Goal: Find specific page/section: Find specific page/section

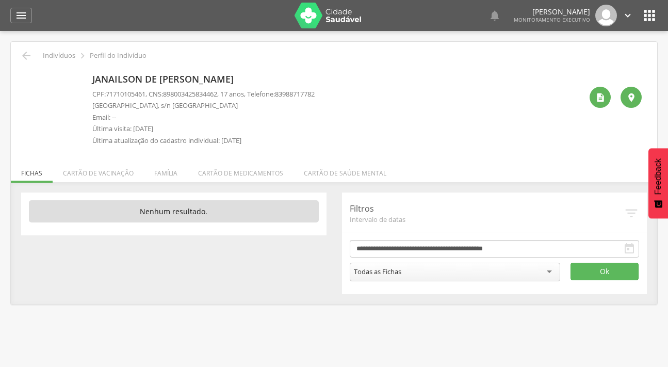
click at [24, 16] on icon "" at bounding box center [21, 15] width 12 height 12
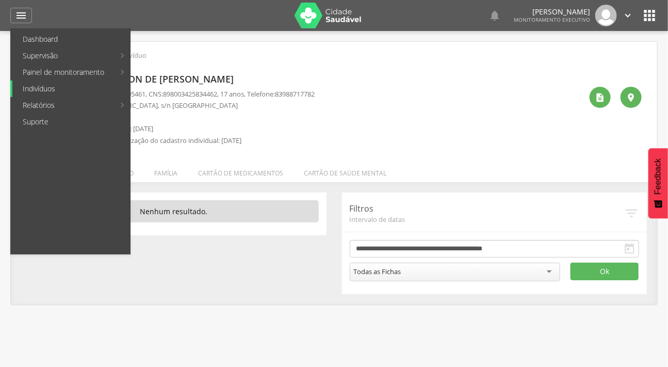
click at [44, 86] on link "Indivíduos" at bounding box center [71, 88] width 118 height 17
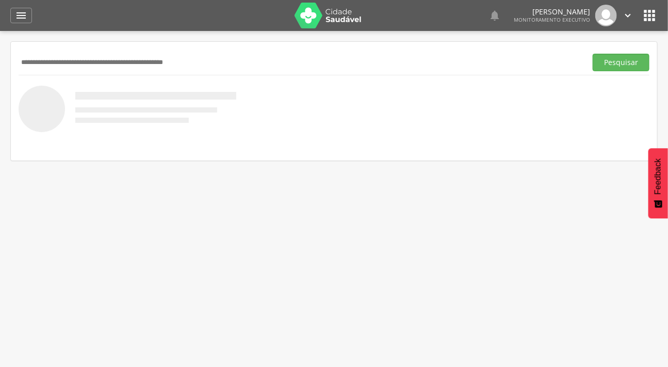
click at [125, 67] on input "text" at bounding box center [301, 63] width 564 height 18
type input "**********"
click at [593, 54] on button "Pesquisar" at bounding box center [621, 63] width 57 height 18
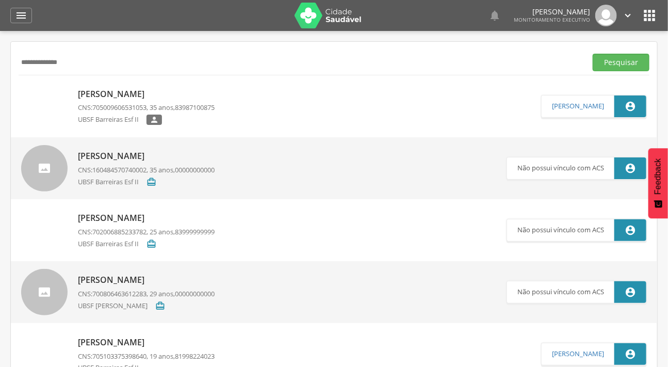
click at [53, 89] on img at bounding box center [44, 89] width 46 height 0
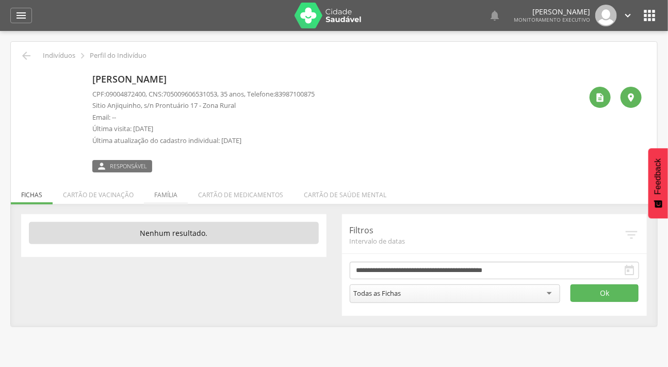
click at [170, 195] on li "Família" at bounding box center [166, 192] width 44 height 24
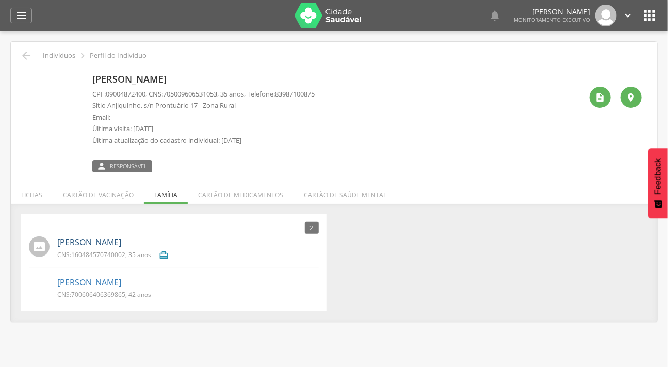
click at [105, 243] on link "[PERSON_NAME]" at bounding box center [89, 242] width 64 height 12
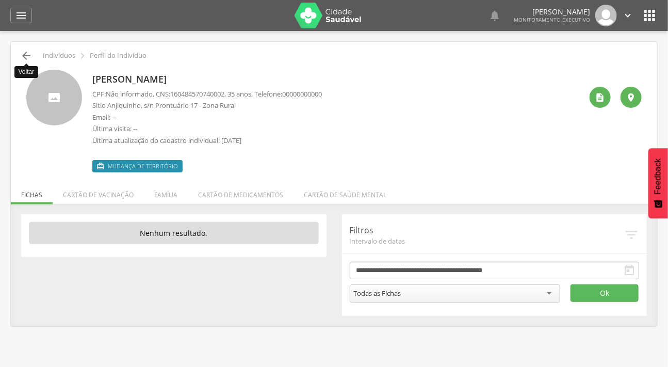
click at [21, 53] on icon "" at bounding box center [26, 56] width 12 height 12
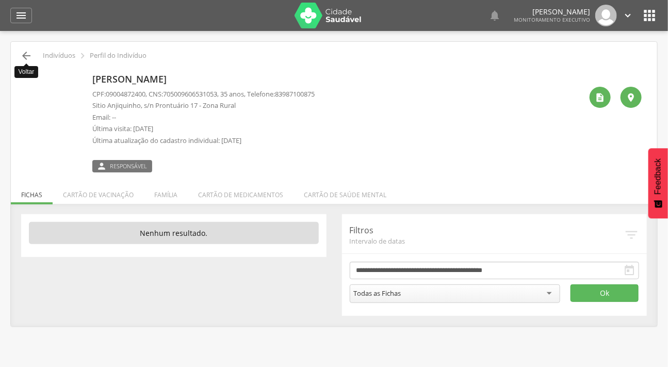
click at [24, 51] on icon "" at bounding box center [26, 56] width 12 height 12
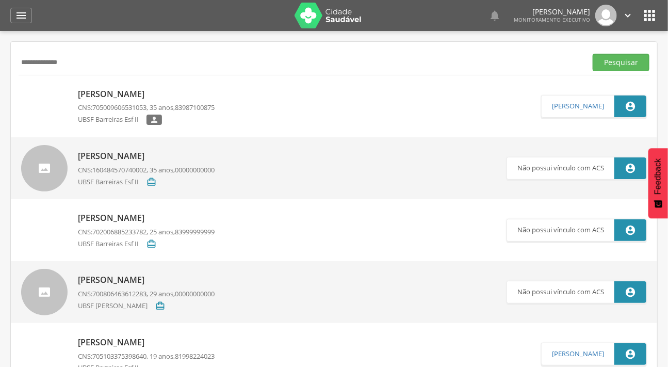
click at [21, 89] on img at bounding box center [21, 89] width 0 height 0
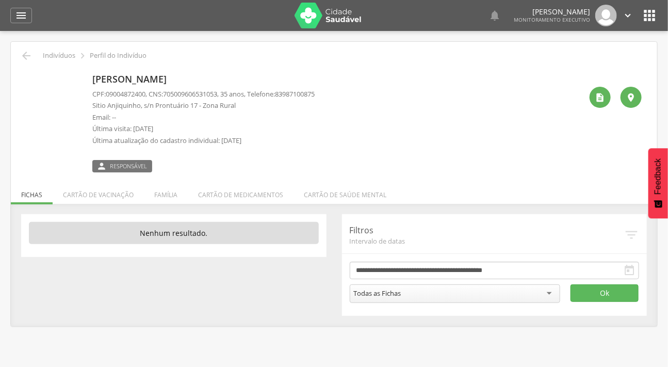
click at [162, 190] on li "Família" at bounding box center [166, 192] width 44 height 24
